Goal: Information Seeking & Learning: Check status

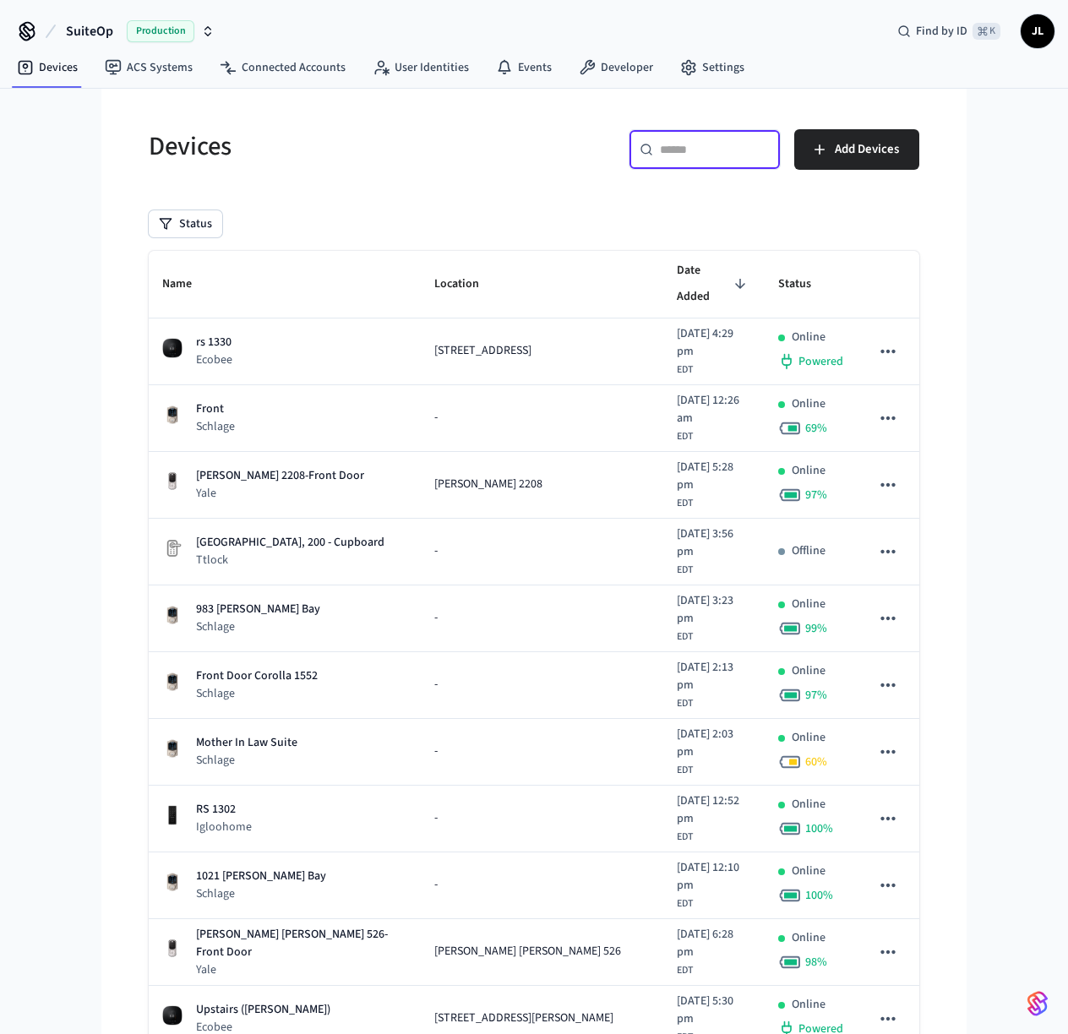
click at [681, 151] on input "text" at bounding box center [715, 149] width 110 height 17
paste input "**********"
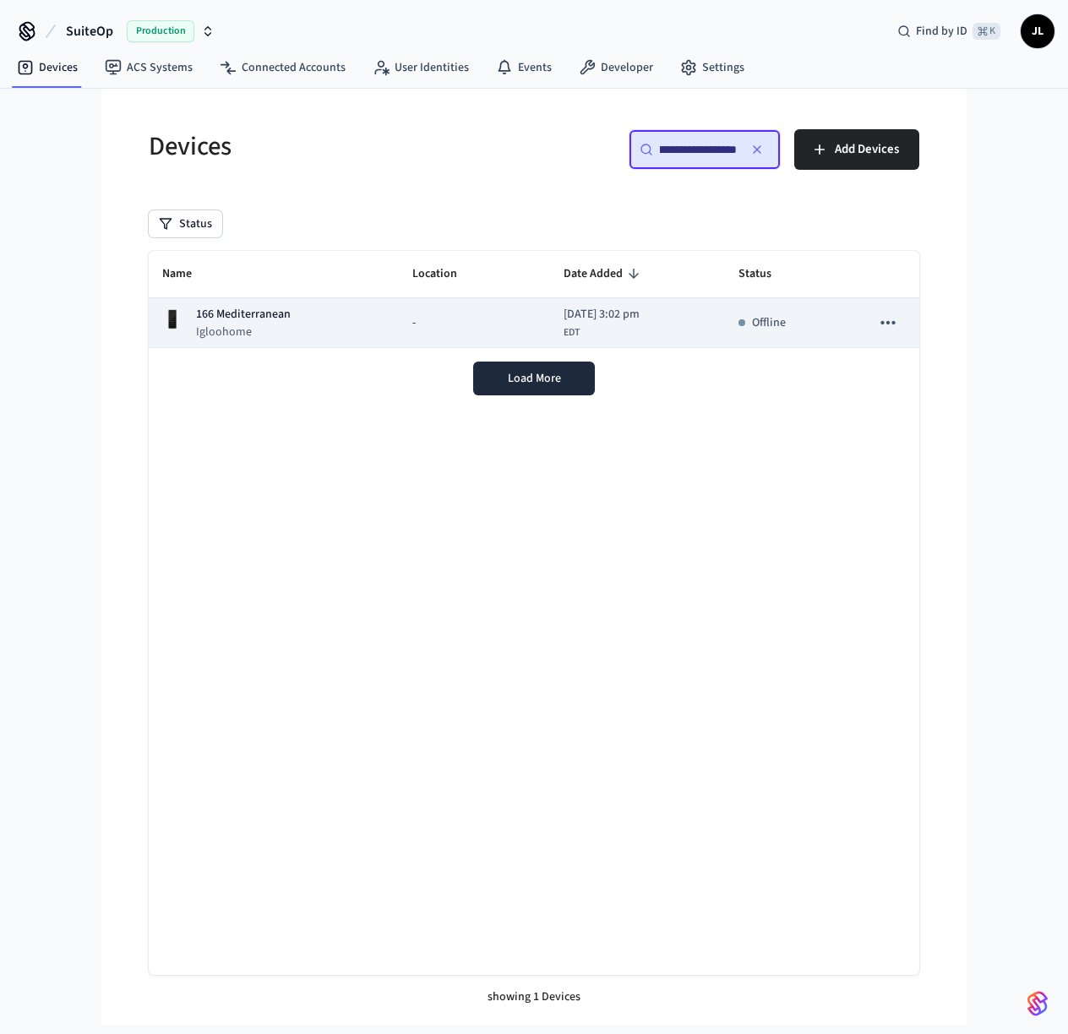
type input "**********"
click at [399, 316] on td "-" at bounding box center [474, 323] width 151 height 50
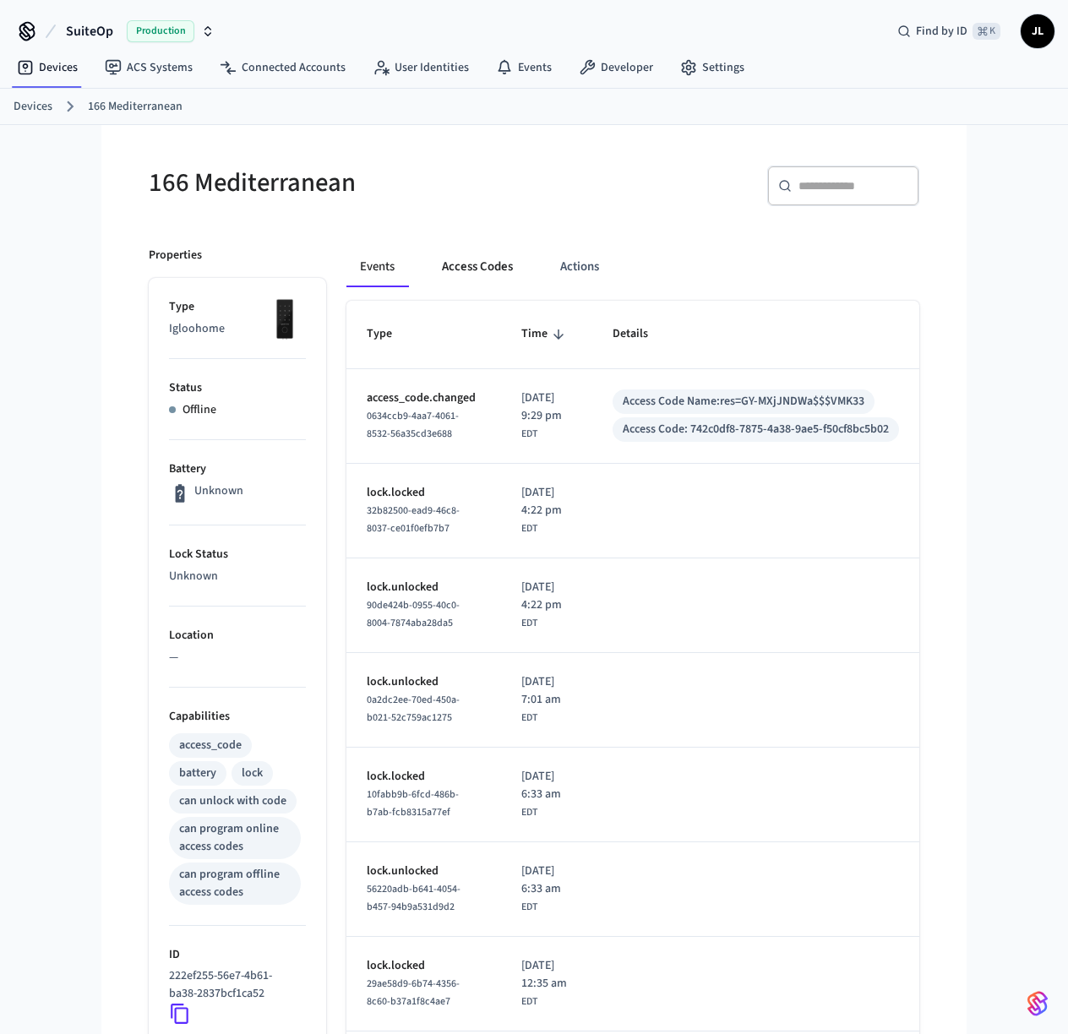
click at [490, 259] on button "Access Codes" at bounding box center [478, 267] width 98 height 41
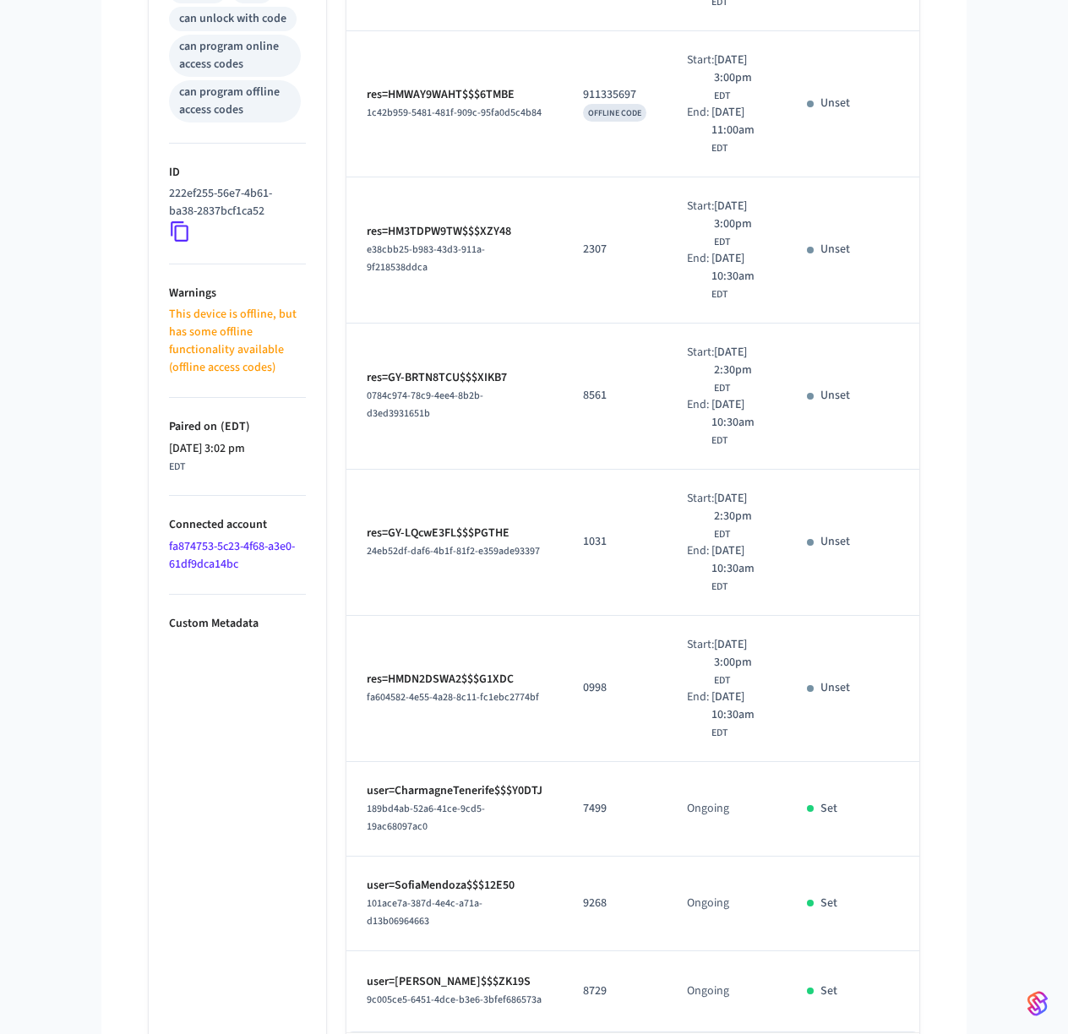
scroll to position [1084, 0]
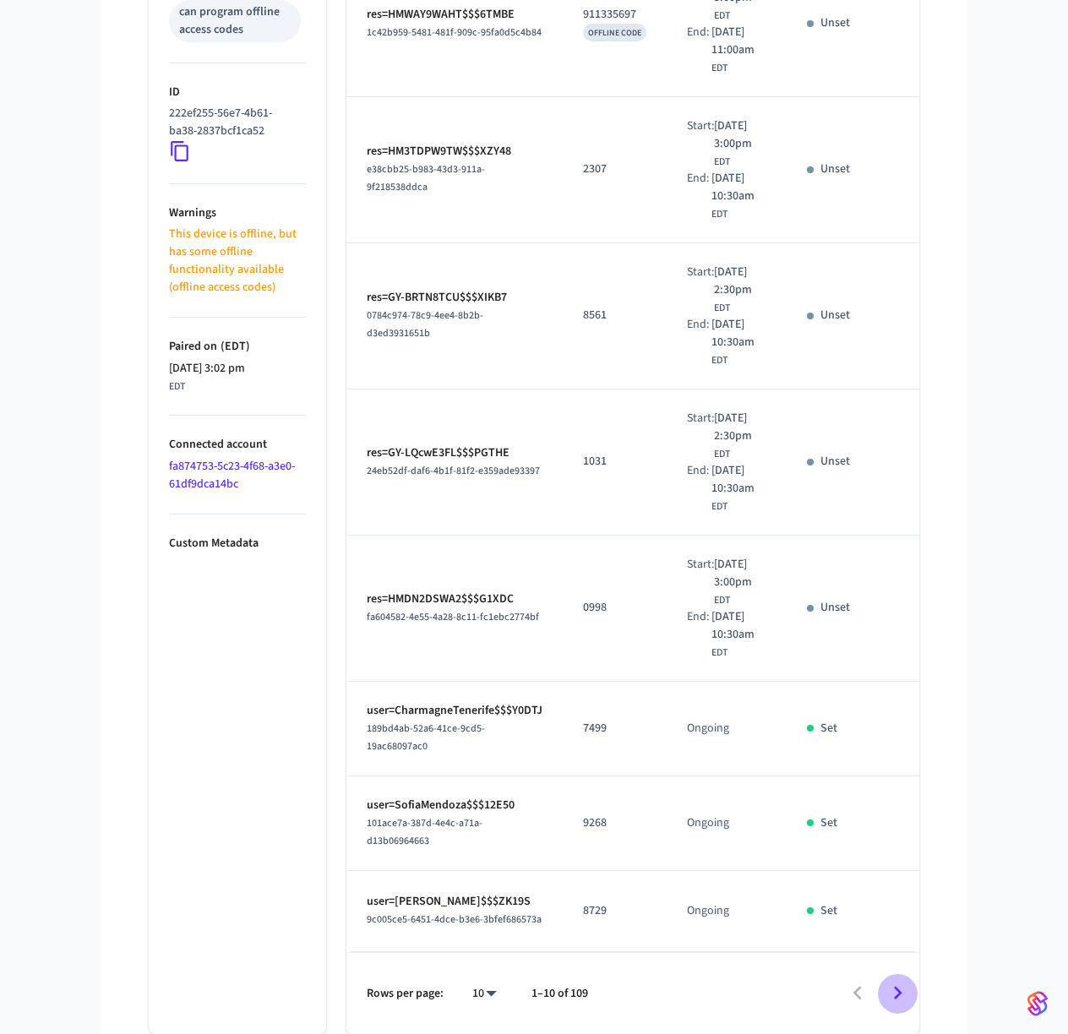
click at [899, 996] on icon "Go to next page" at bounding box center [898, 993] width 26 height 26
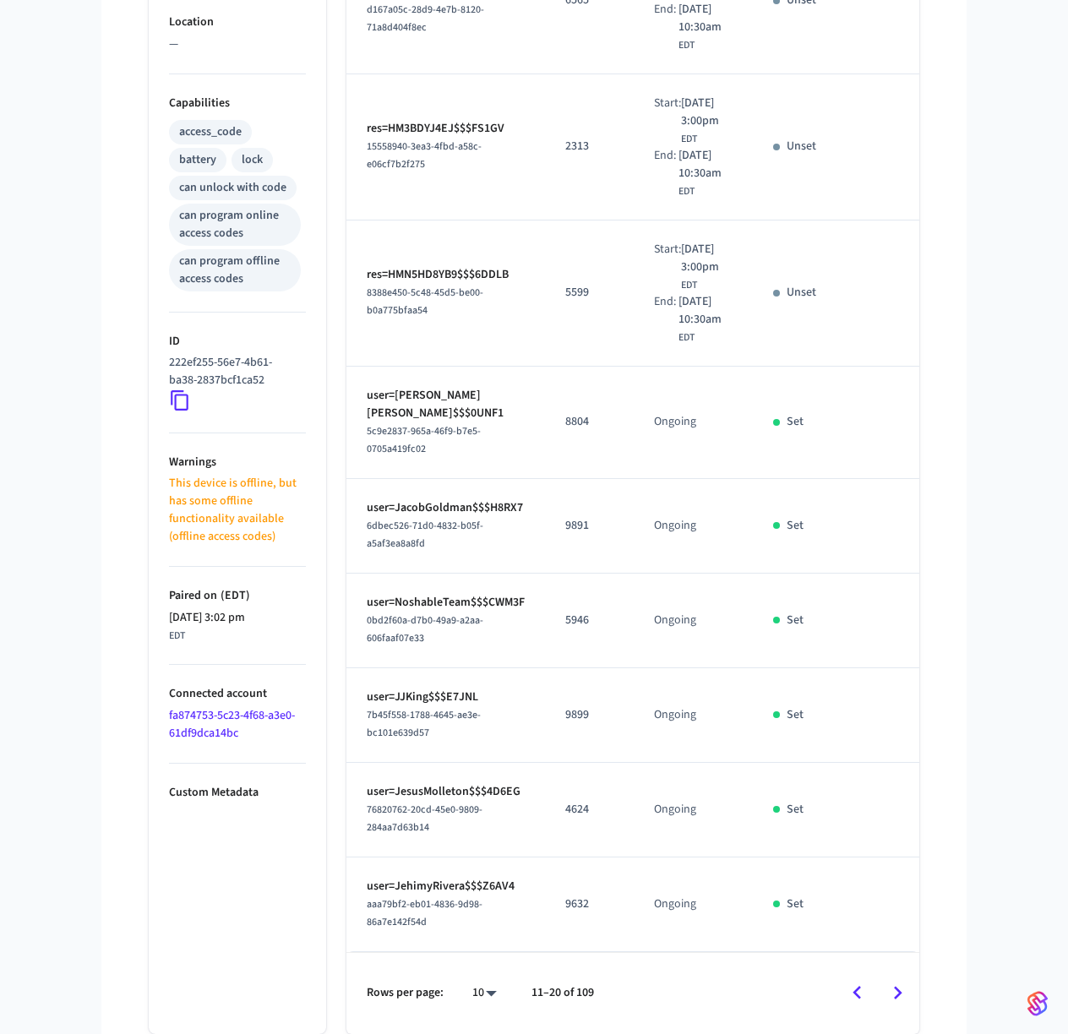
scroll to position [751, 0]
click at [901, 984] on icon "Go to next page" at bounding box center [898, 993] width 26 height 26
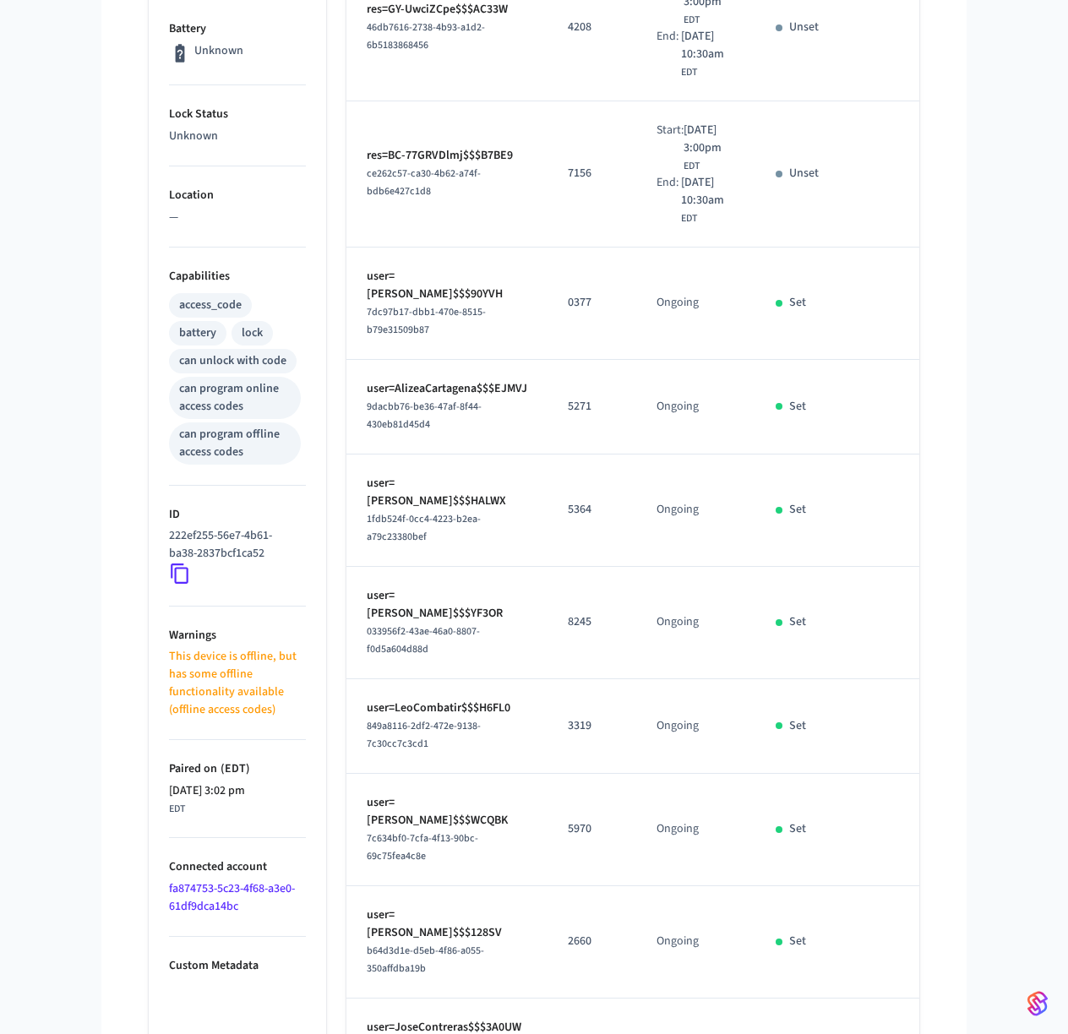
scroll to position [612, 0]
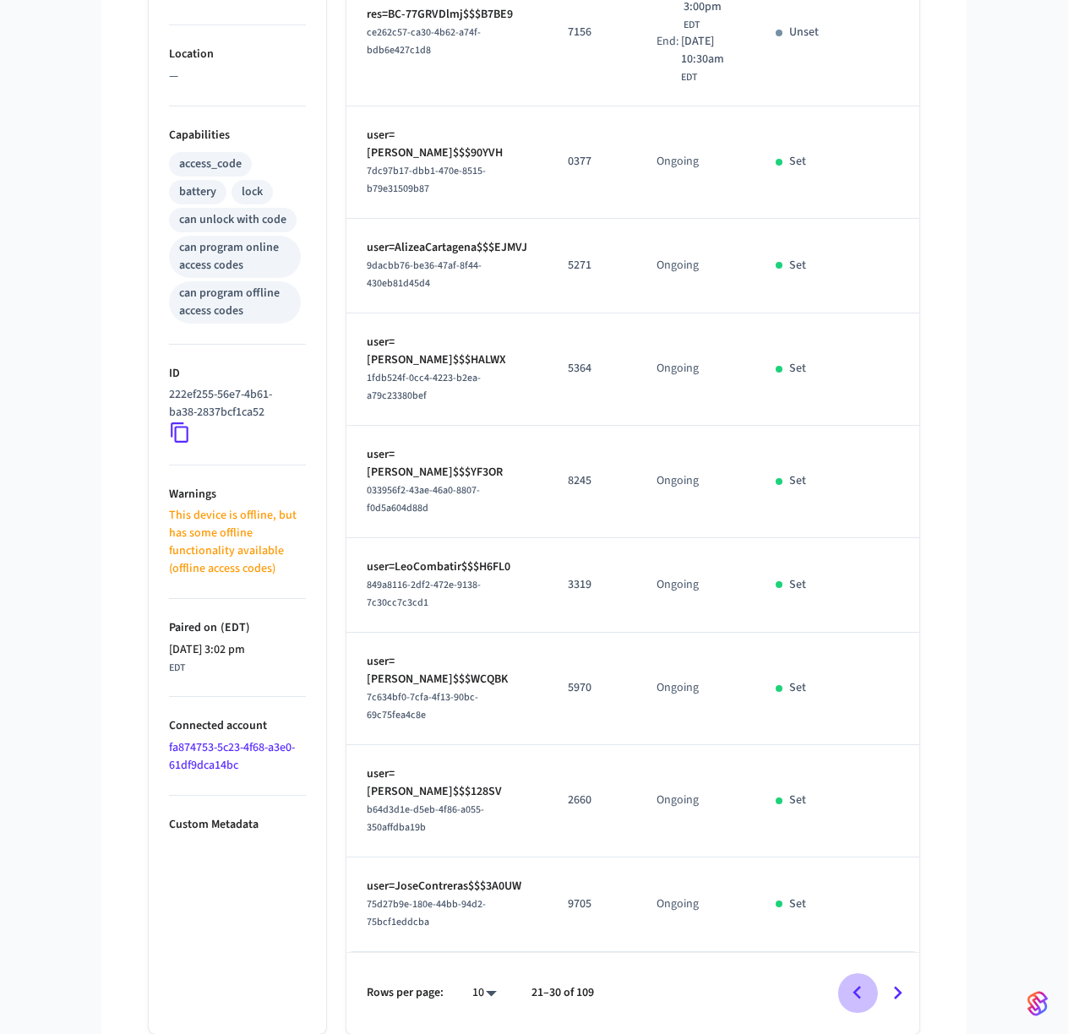
click at [863, 991] on icon "Go to previous page" at bounding box center [857, 993] width 26 height 26
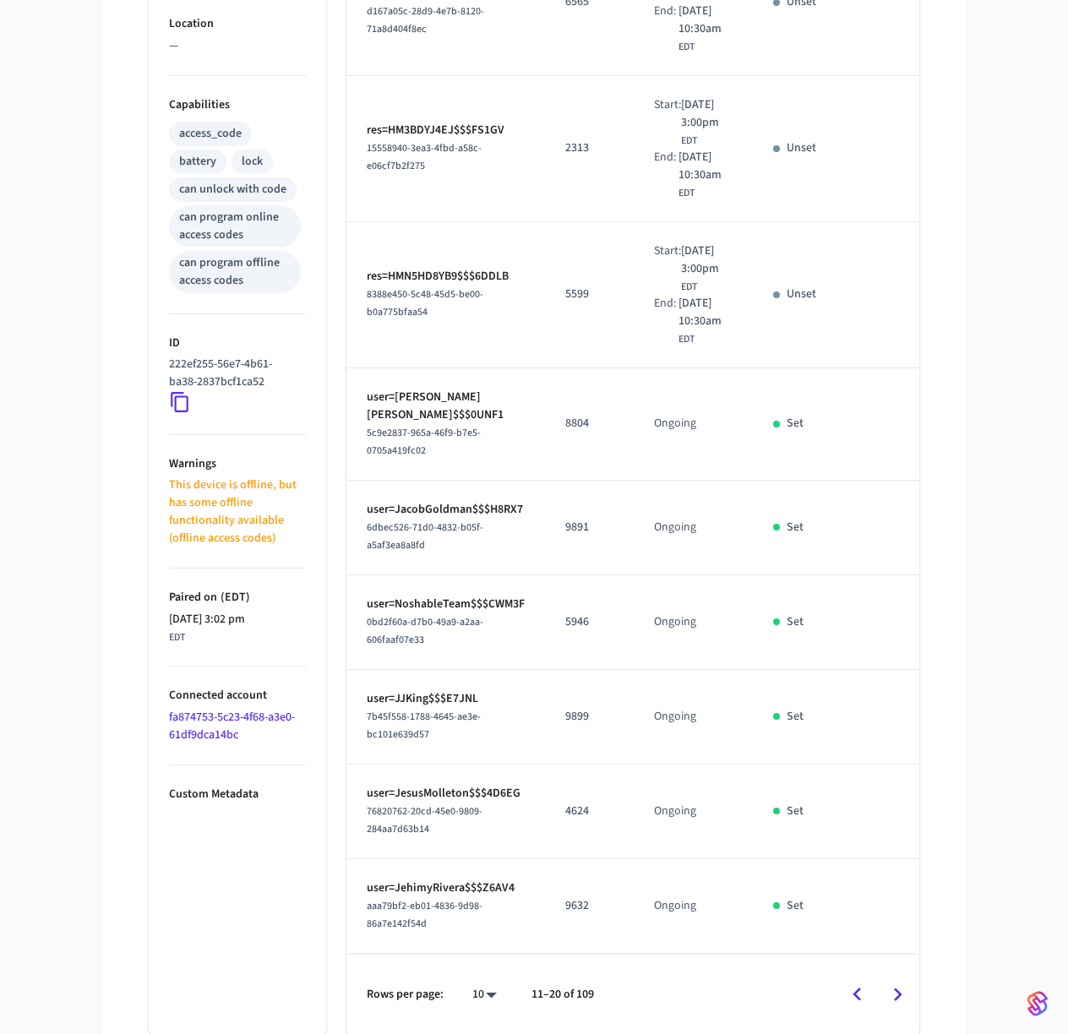
click at [863, 860] on td "sticky table" at bounding box center [898, 812] width 98 height 95
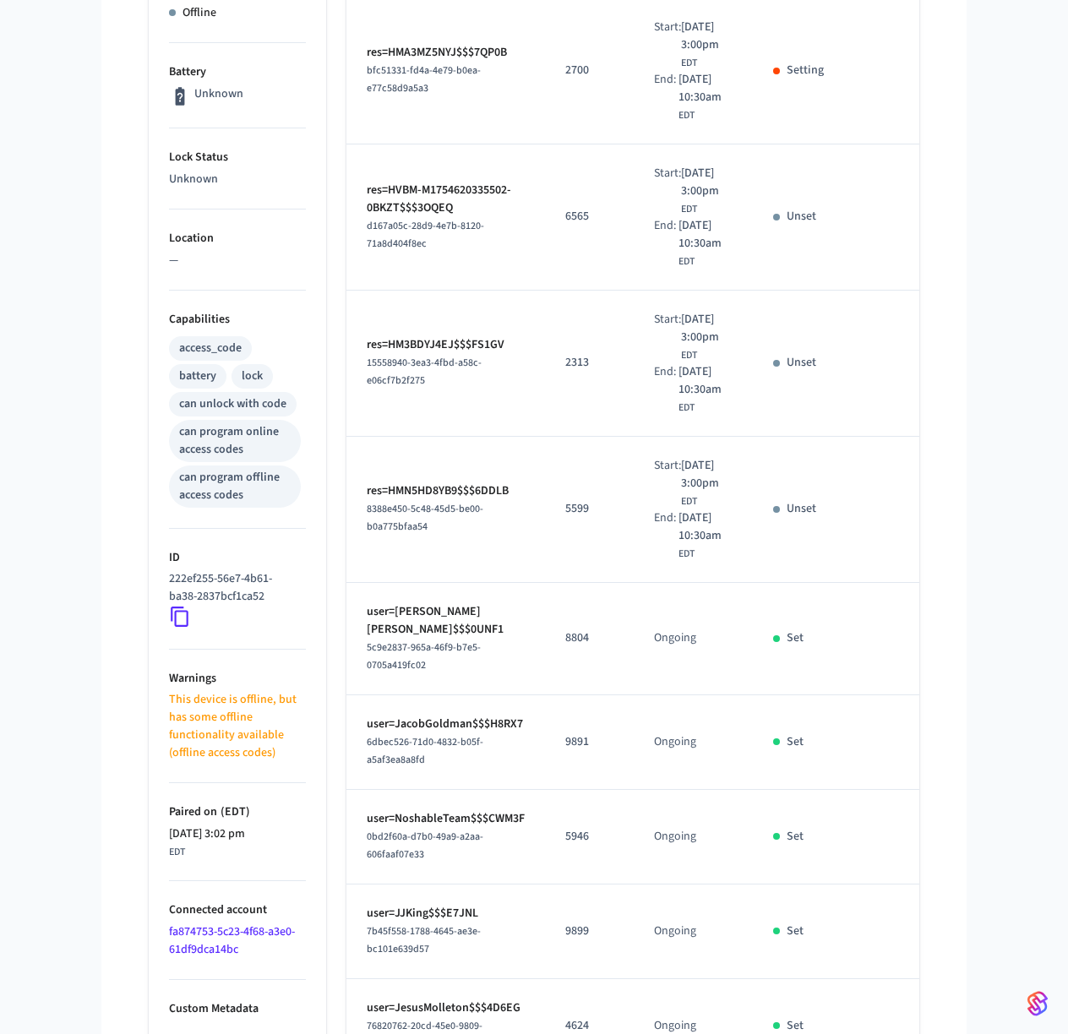
scroll to position [751, 0]
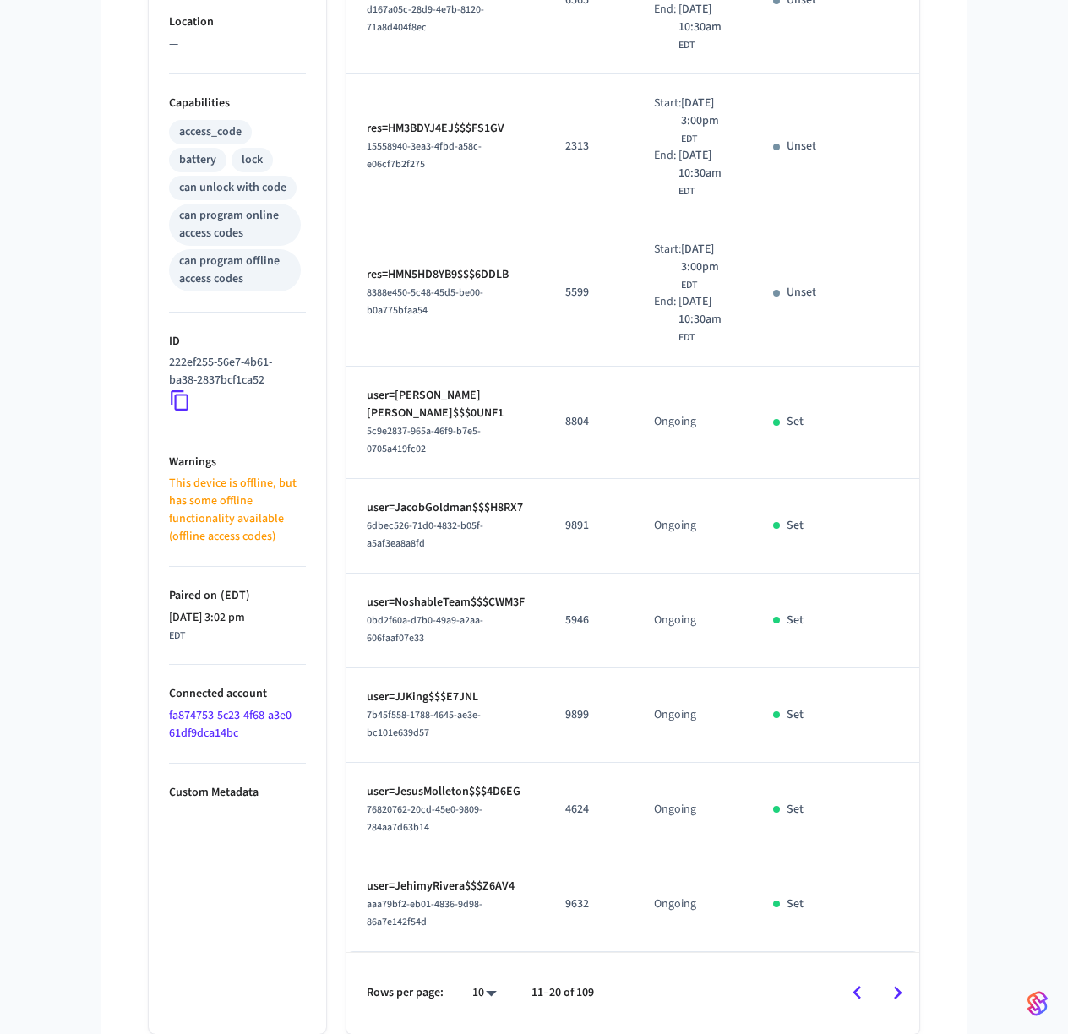
click at [903, 991] on icon "Go to next page" at bounding box center [898, 993] width 26 height 26
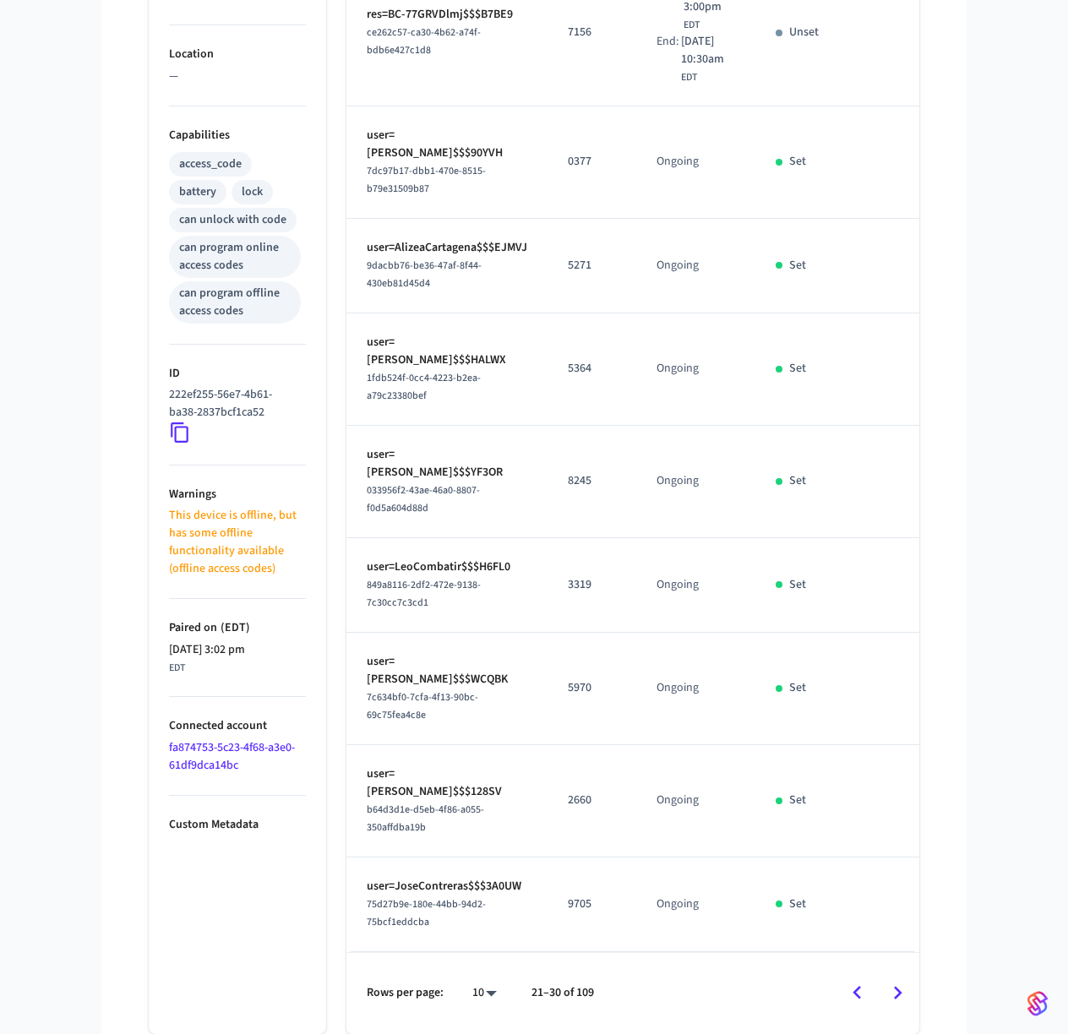
scroll to position [612, 0]
click at [895, 985] on icon "Go to next page" at bounding box center [898, 993] width 26 height 26
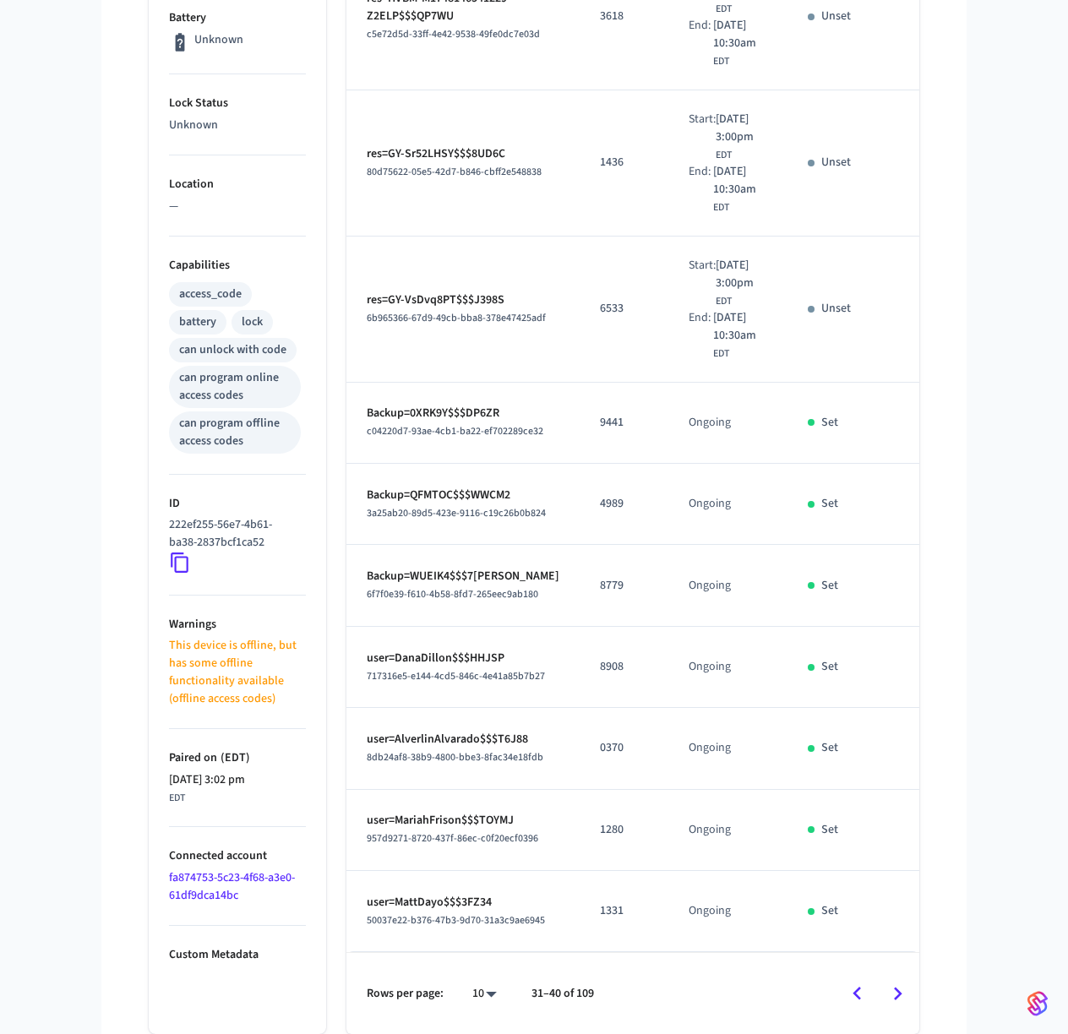
scroll to position [646, 0]
click at [900, 997] on icon "Go to next page" at bounding box center [898, 994] width 26 height 26
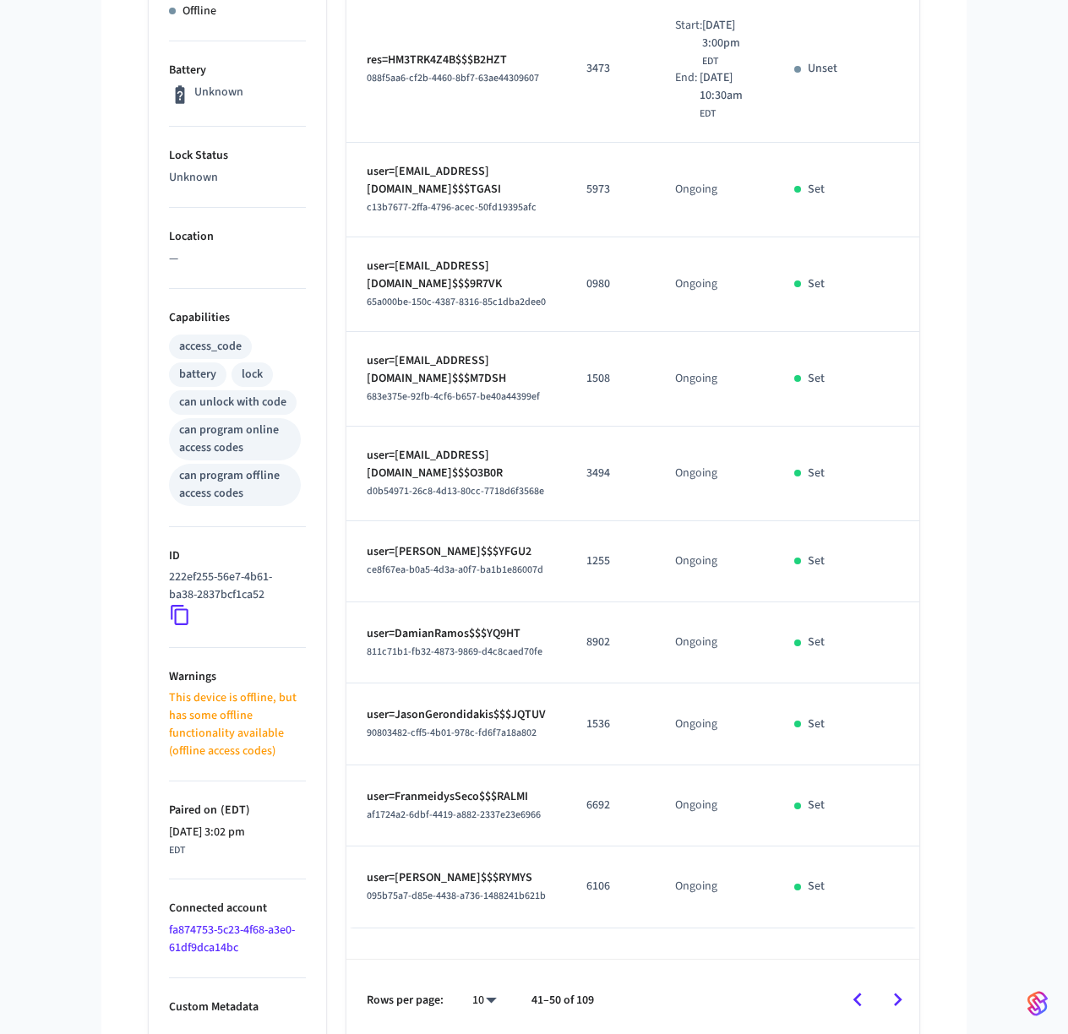
scroll to position [401, 0]
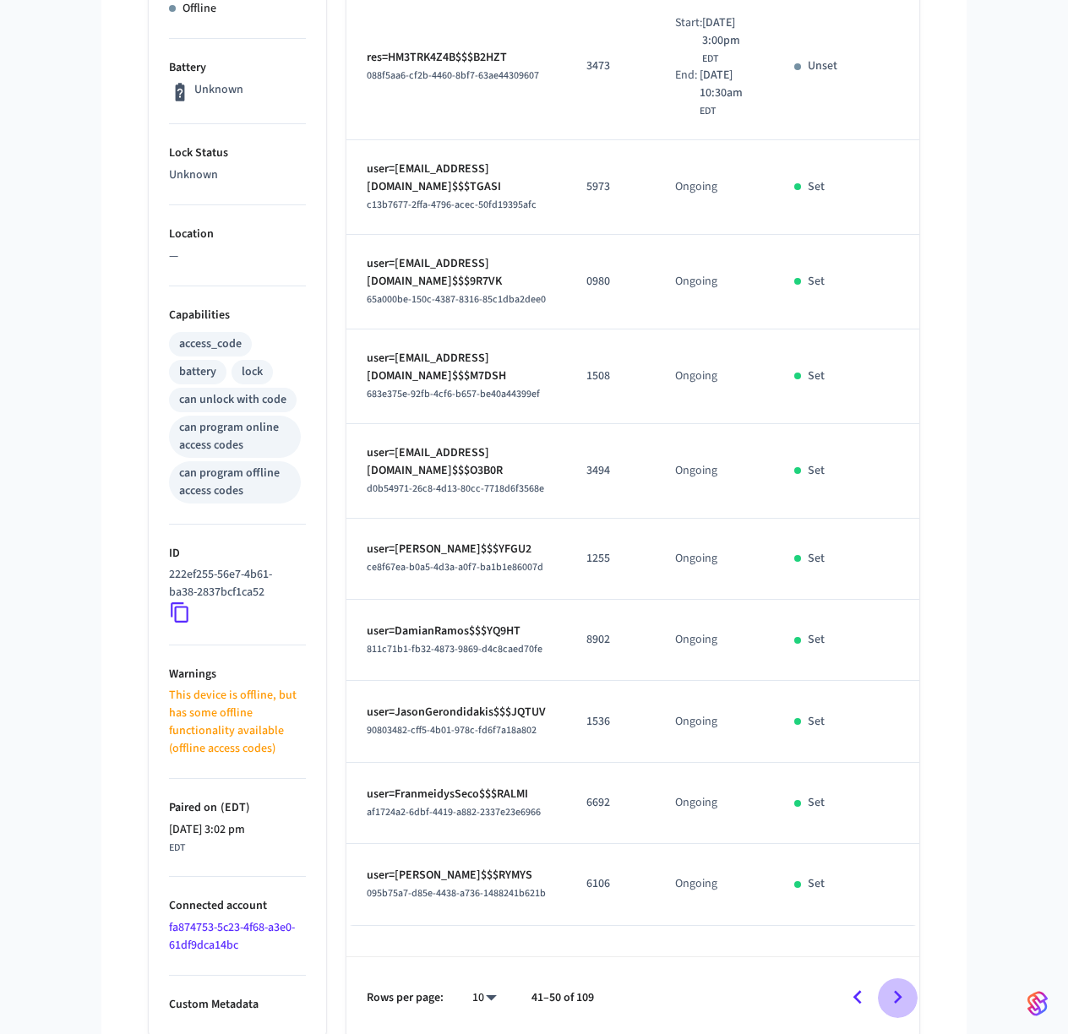
click at [910, 996] on icon "Go to next page" at bounding box center [898, 998] width 26 height 26
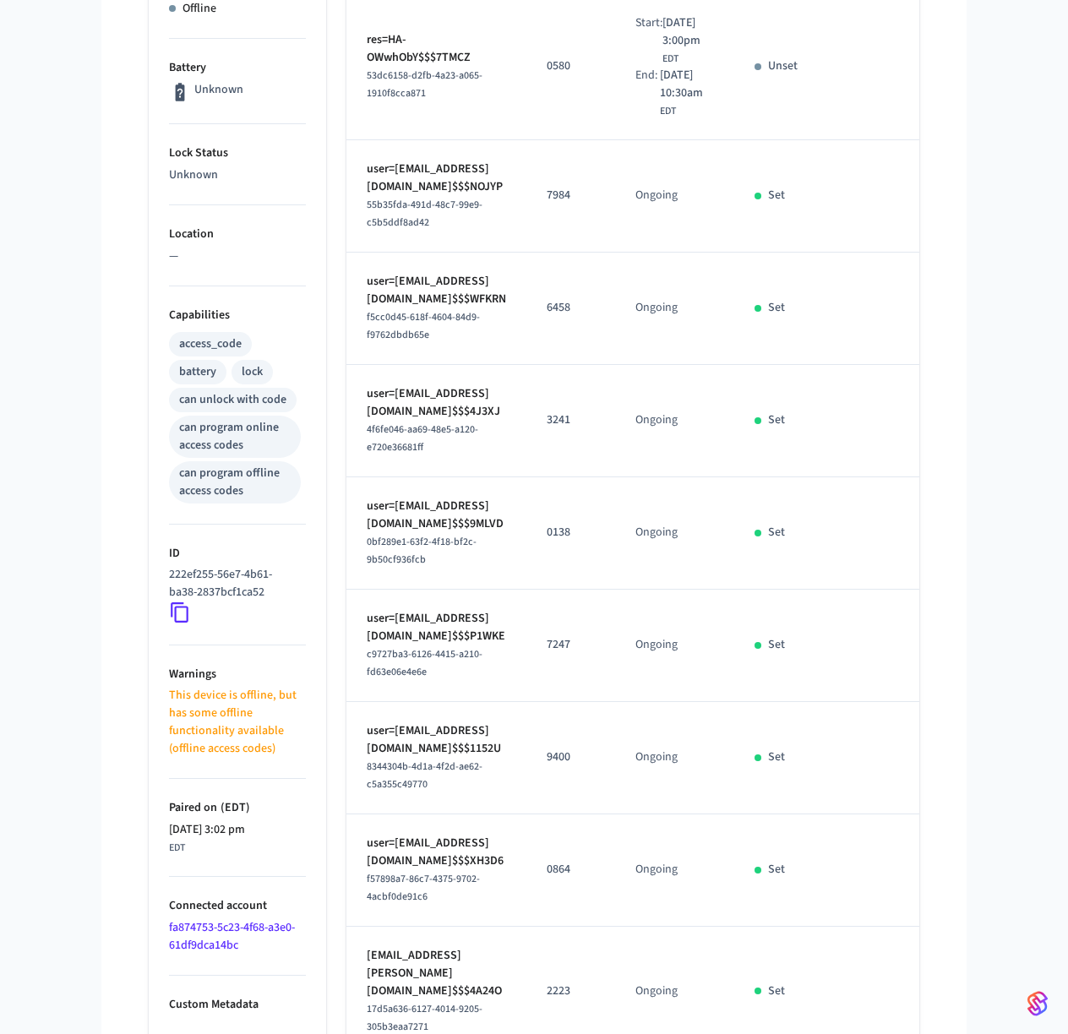
drag, startPoint x: 892, startPoint y: 996, endPoint x: 896, endPoint y: 978, distance: 19.1
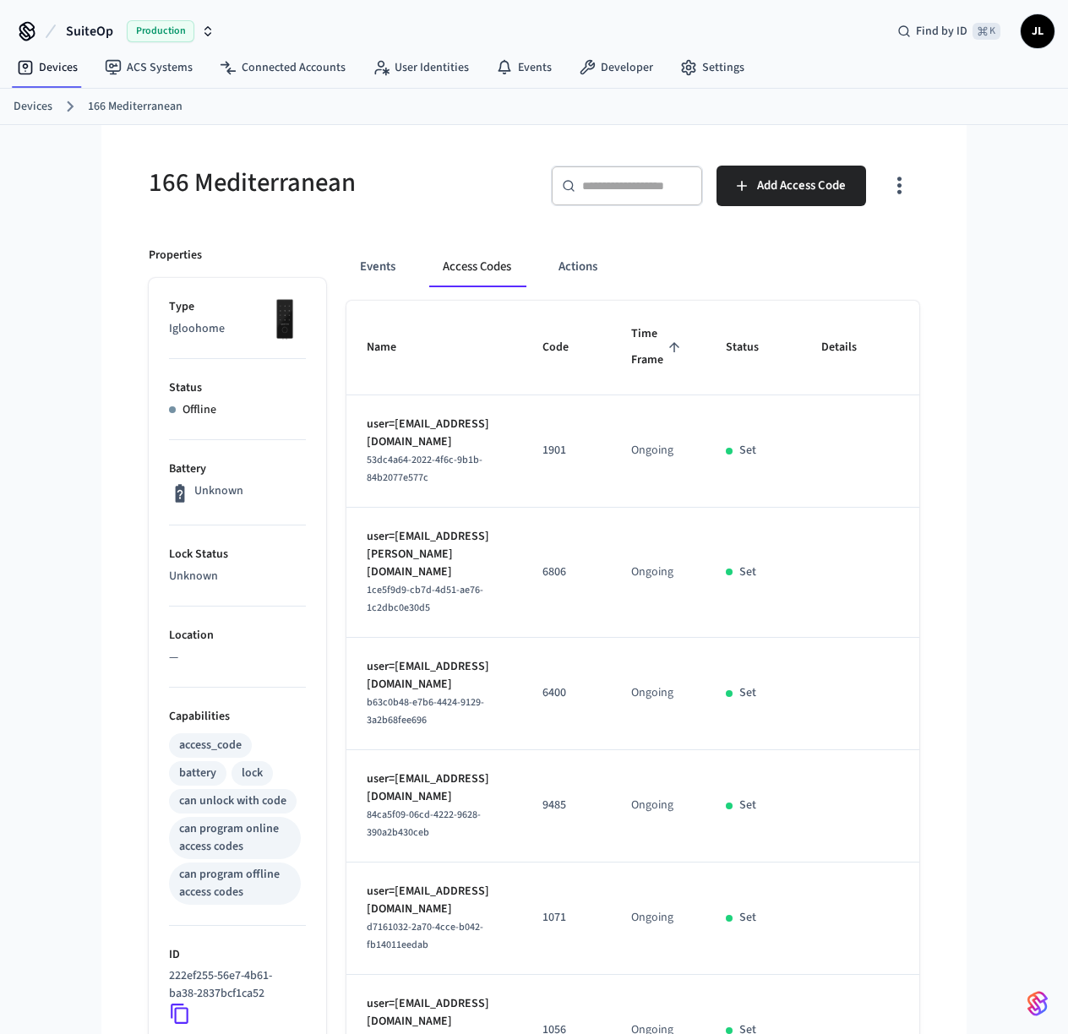
scroll to position [0, 0]
